Goal: Navigation & Orientation: Find specific page/section

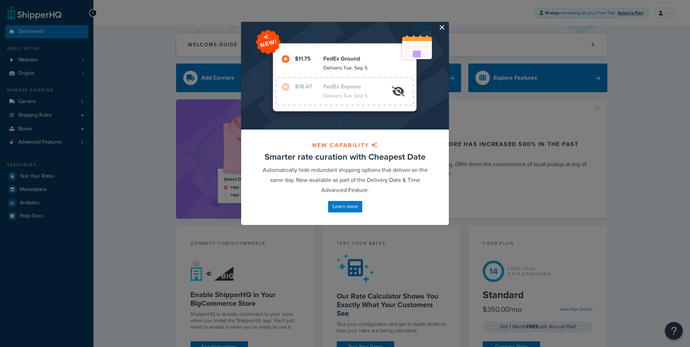
click at [447, 24] on button "button" at bounding box center [448, 23] width 2 height 2
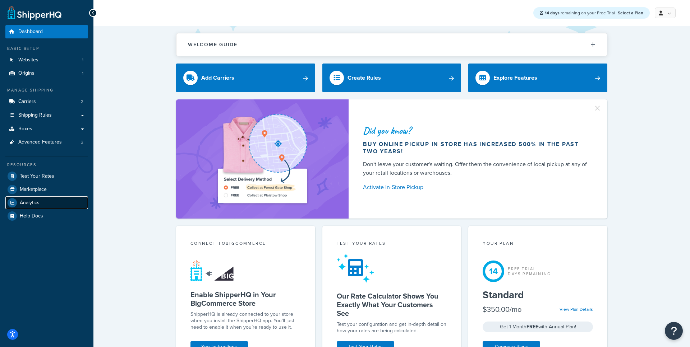
click at [48, 201] on link "Analytics" at bounding box center [46, 202] width 83 height 13
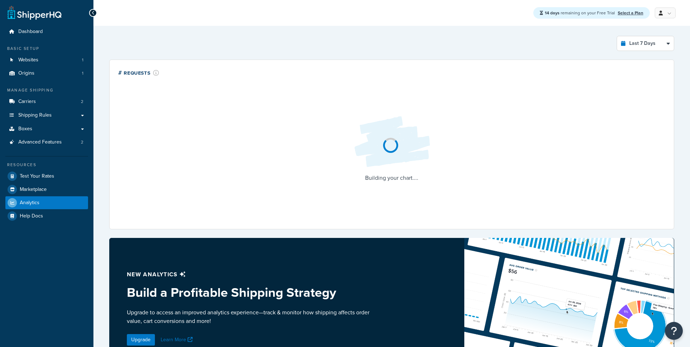
select select "last_7_days"
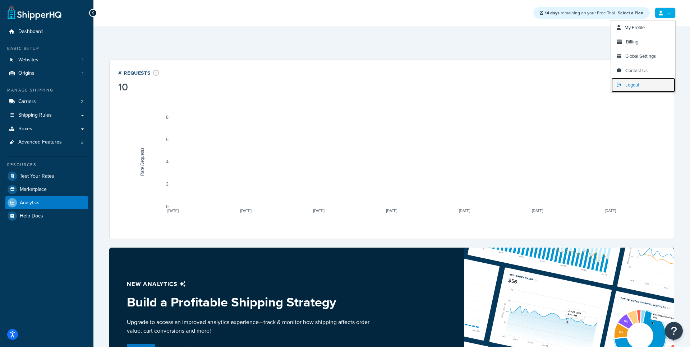
click at [635, 86] on span "Logout" at bounding box center [632, 85] width 14 height 7
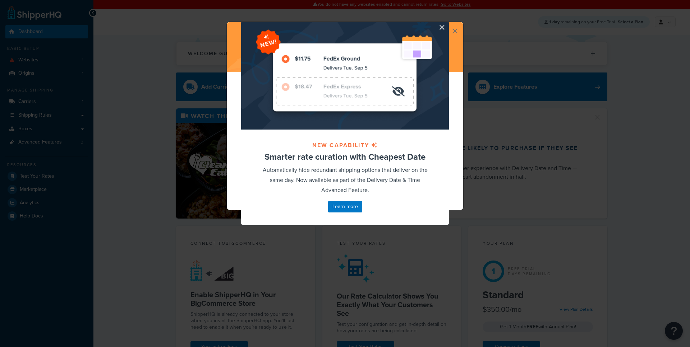
click at [436, 24] on div at bounding box center [345, 76] width 208 height 108
click at [447, 24] on button "button" at bounding box center [448, 23] width 2 height 2
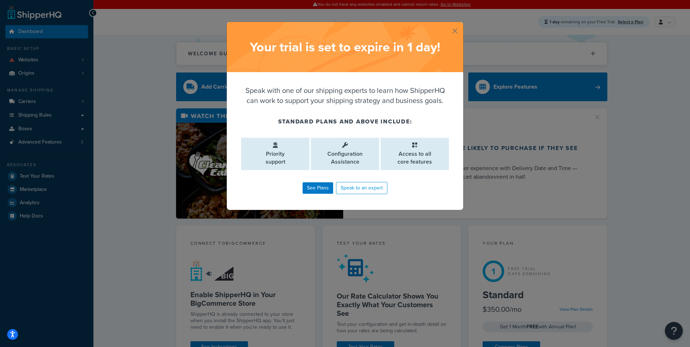
click at [461, 24] on button "button" at bounding box center [462, 23] width 2 height 2
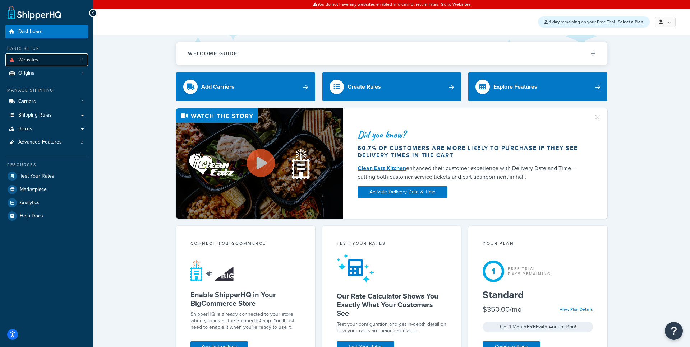
click at [40, 62] on link "Websites 1" at bounding box center [46, 60] width 83 height 13
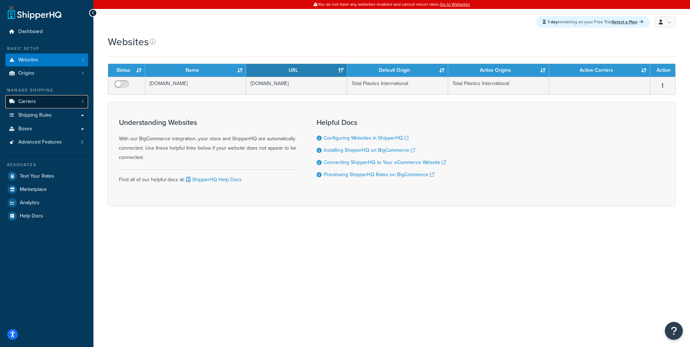
click at [56, 98] on link "Carriers 1" at bounding box center [46, 101] width 83 height 13
